Goal: Information Seeking & Learning: Learn about a topic

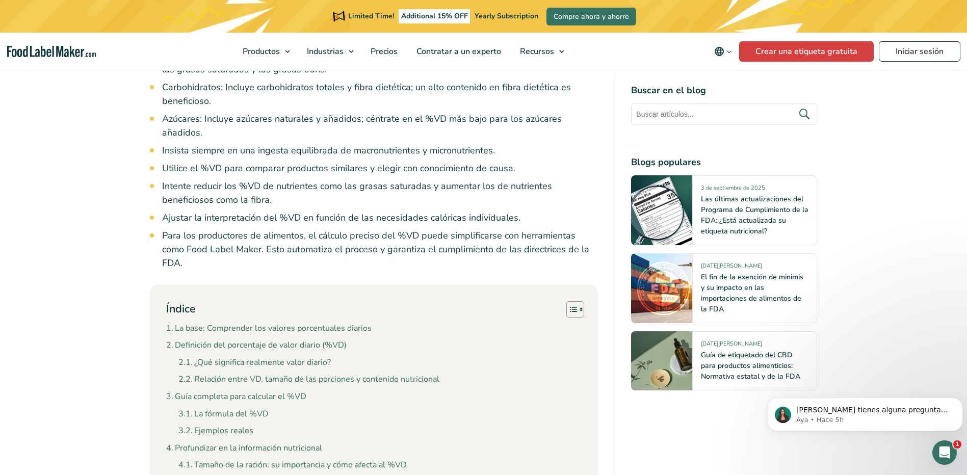
scroll to position [917, 0]
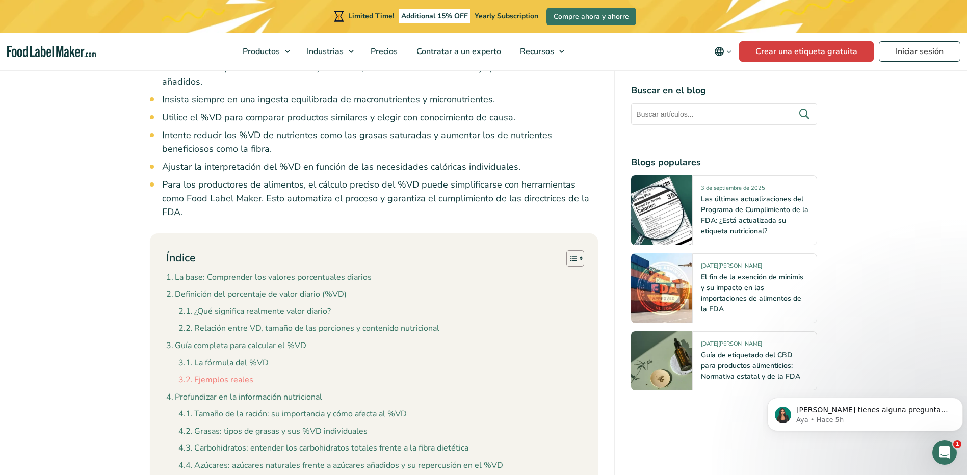
click at [237, 373] on link "Ejemplos reales" at bounding box center [215, 379] width 75 height 13
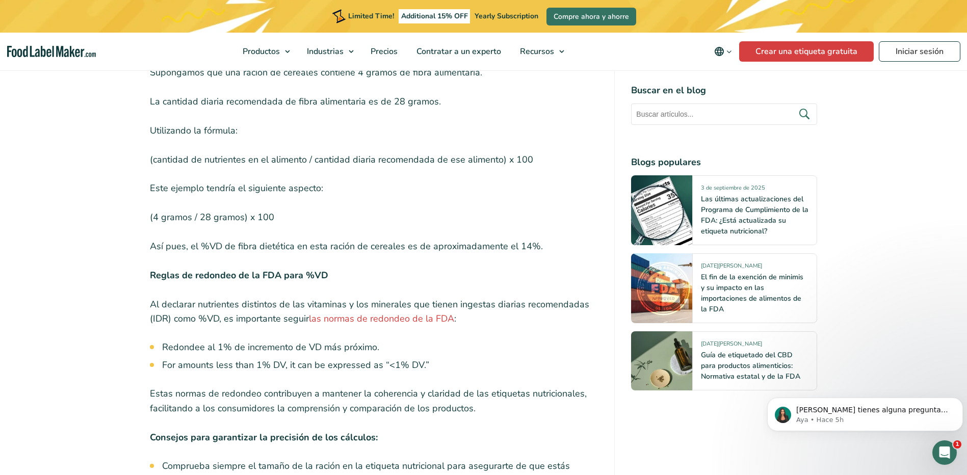
scroll to position [3402, 0]
click at [400, 311] on link "las normas de redondeo de la FDA" at bounding box center [381, 317] width 145 height 12
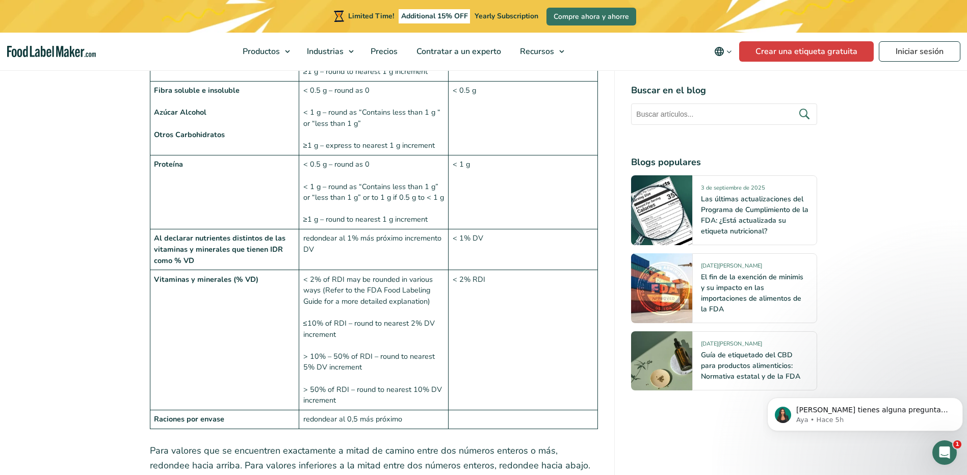
scroll to position [1478, 0]
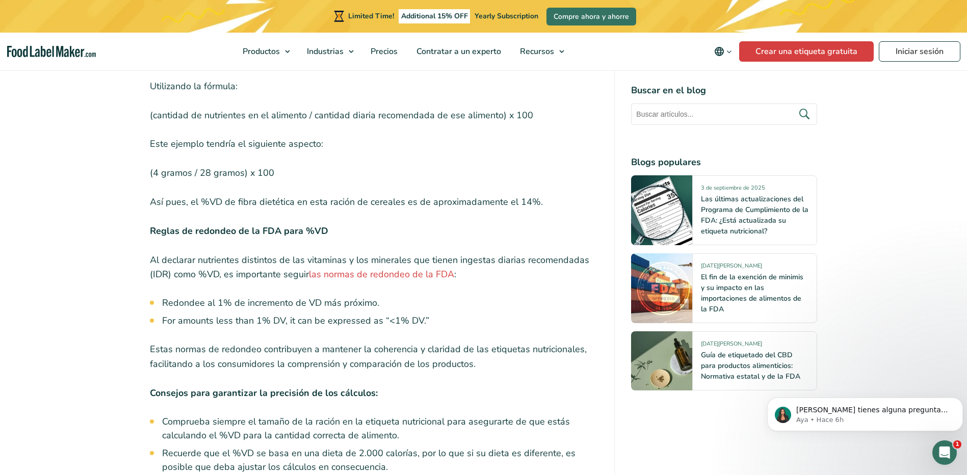
scroll to position [3504, 0]
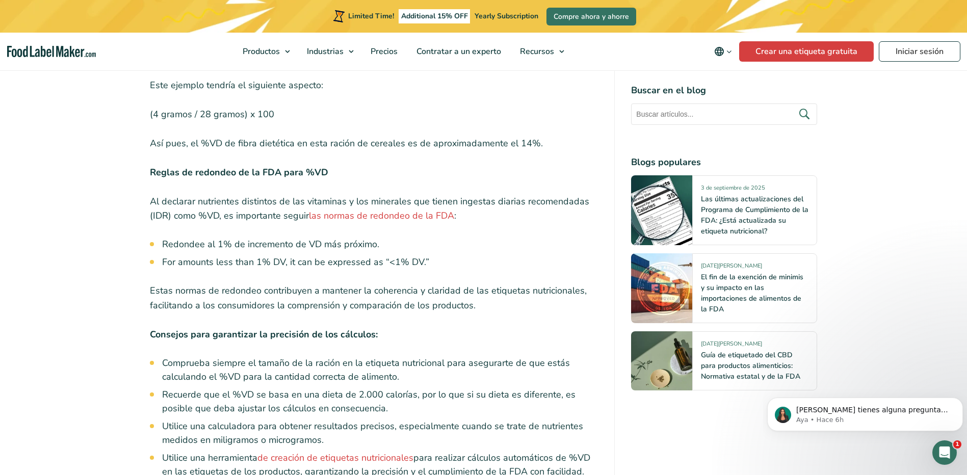
click at [476, 237] on li "Redondee al 1% de incremento de VD más próximo." at bounding box center [380, 244] width 436 height 14
